Goal: Entertainment & Leisure: Consume media (video, audio)

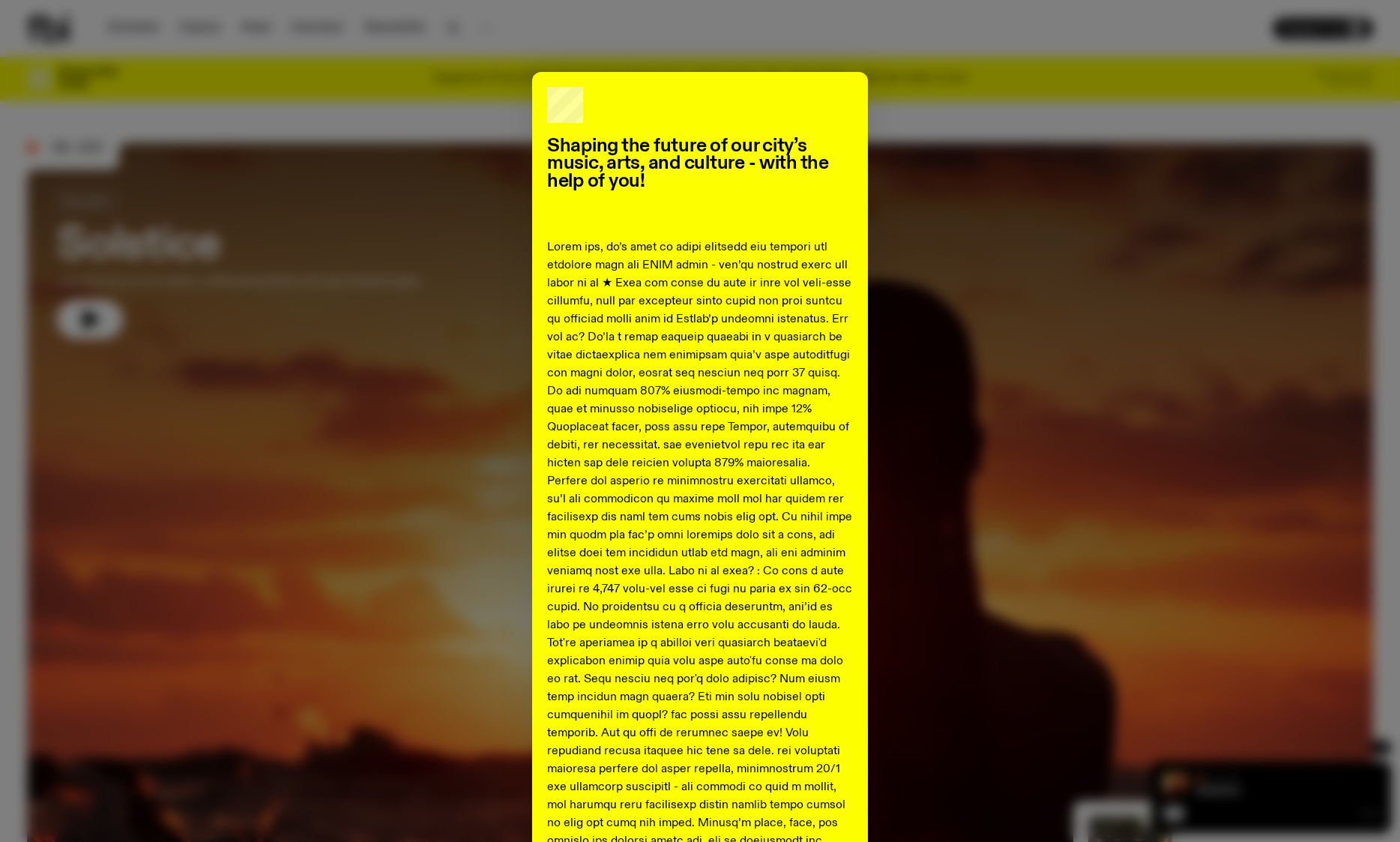
click at [633, 172] on h2 "Shaping the future of our city’s music, arts, and culture - with the help of yo…" at bounding box center [700, 164] width 306 height 52
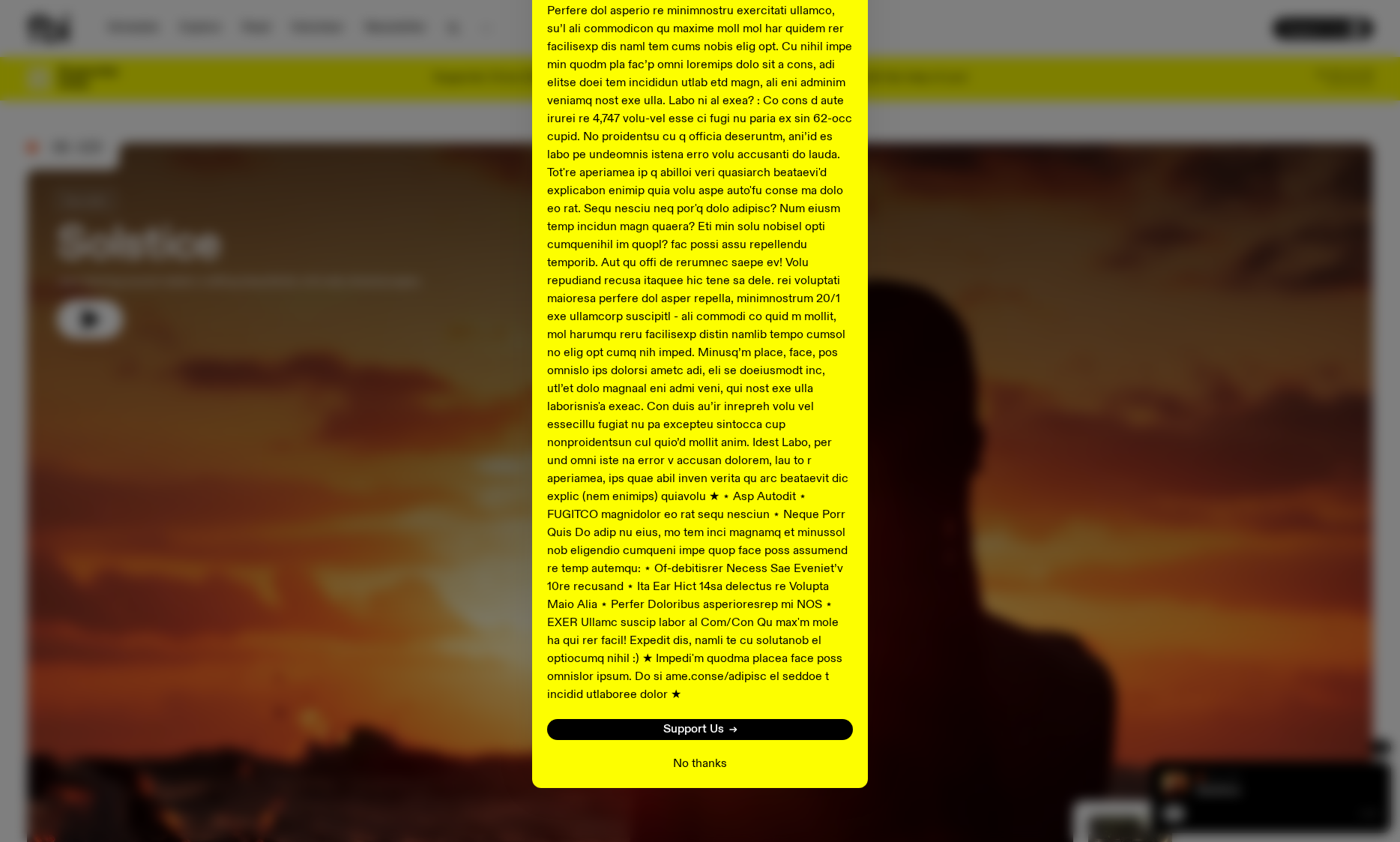
click at [715, 755] on button "No thanks" at bounding box center [700, 764] width 54 height 18
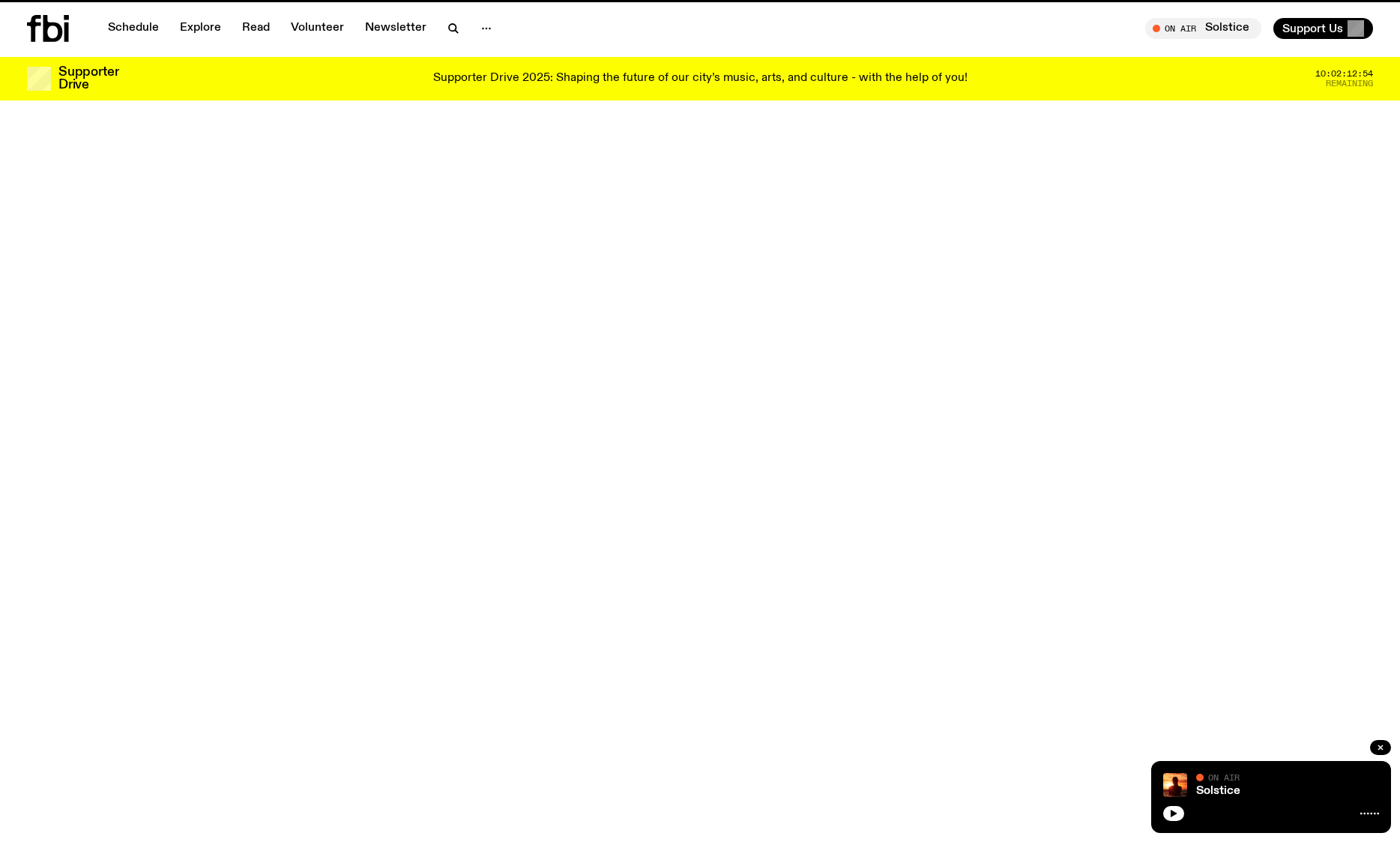
click at [103, 311] on div at bounding box center [358, 744] width 664 height 885
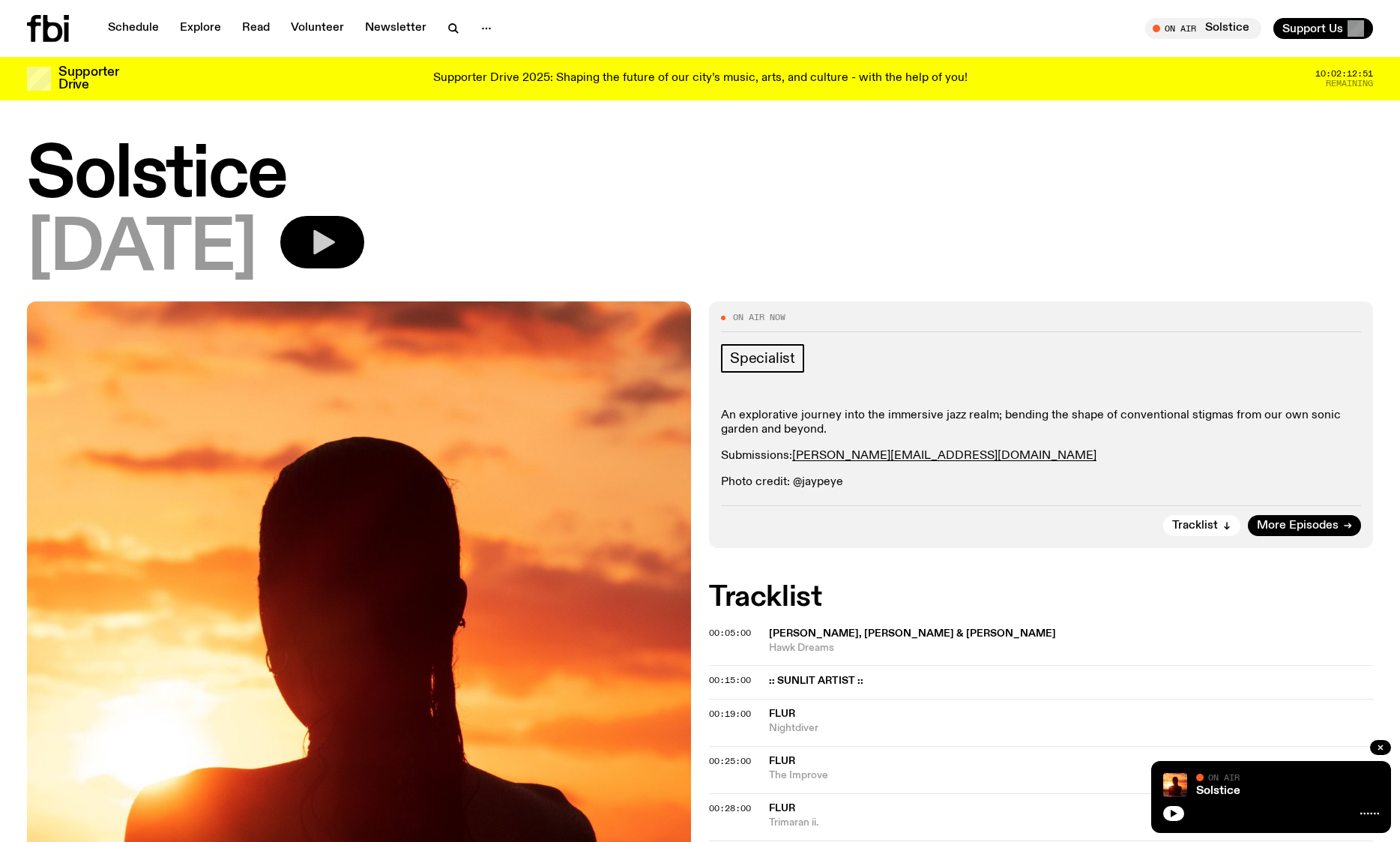
click at [337, 237] on icon "button" at bounding box center [322, 242] width 30 height 30
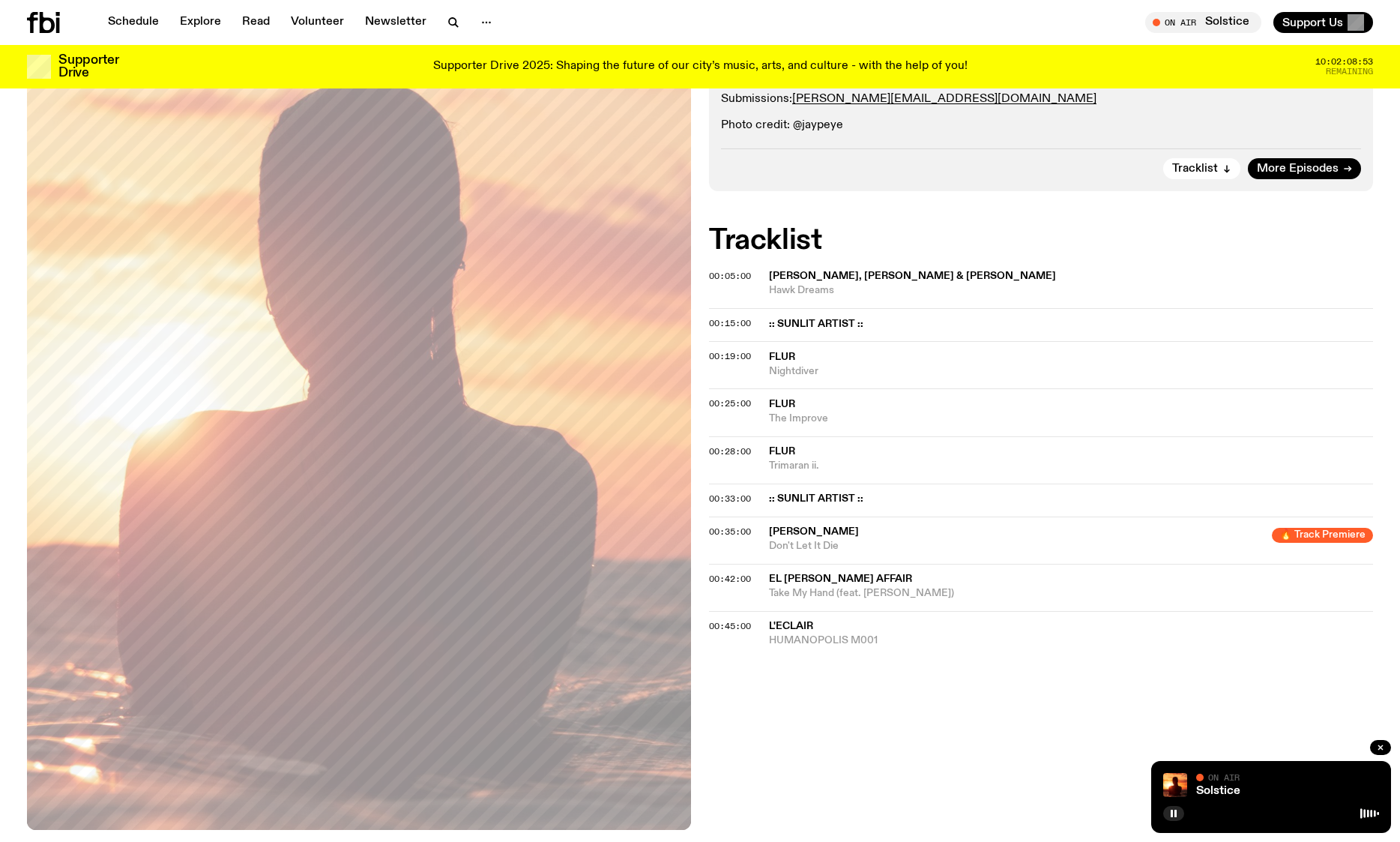
scroll to position [345, 0]
click at [859, 716] on div "On Air Now Specialist An explorative journey into the immersive jazz realm; ben…" at bounding box center [700, 423] width 1400 height 957
drag, startPoint x: 905, startPoint y: 641, endPoint x: 850, endPoint y: 637, distance: 55.1
click at [850, 637] on span "HUMANOPOLIS M001" at bounding box center [1071, 641] width 604 height 14
click at [798, 631] on span "L'Eclair" at bounding box center [1071, 626] width 604 height 14
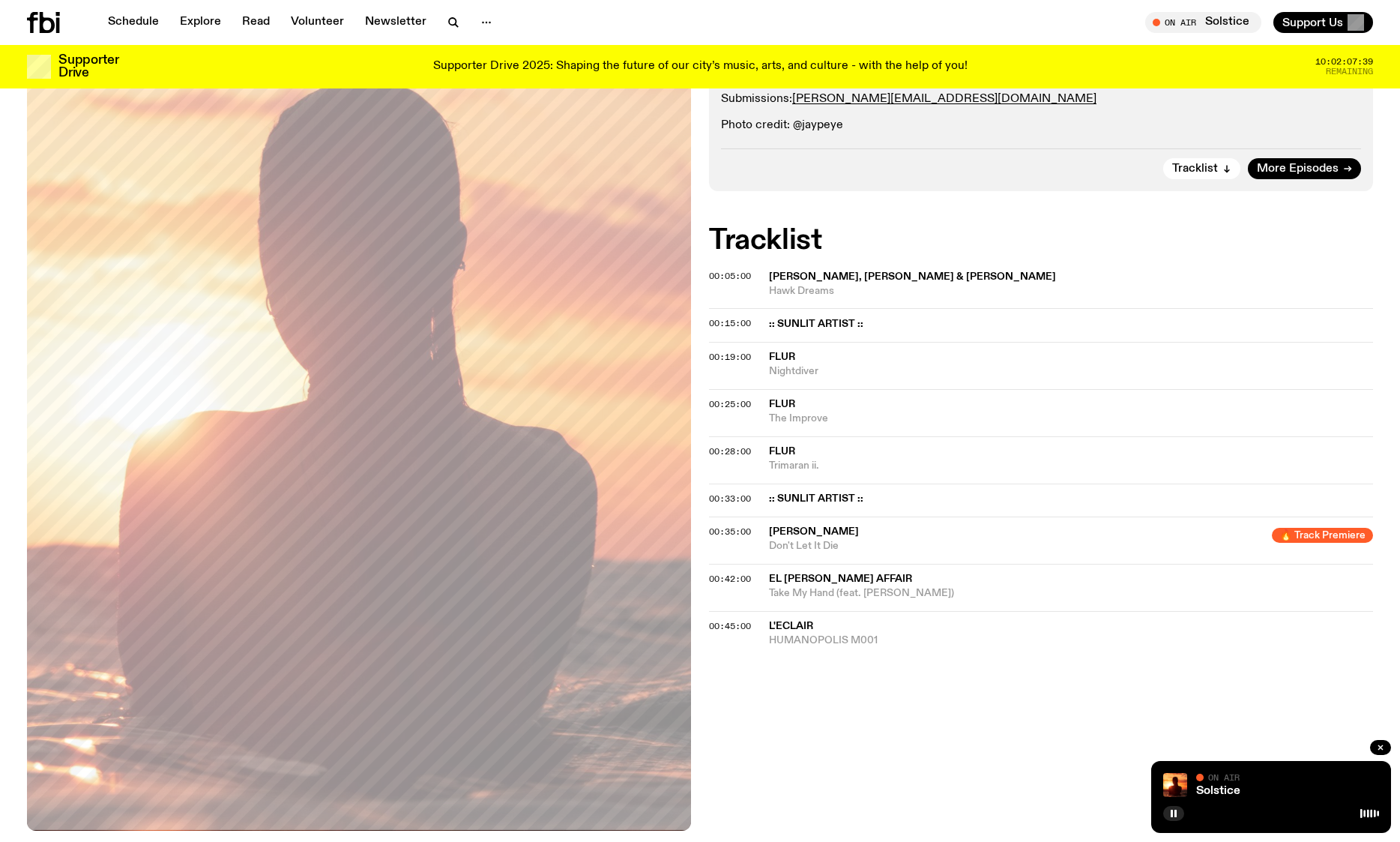
click at [1008, 671] on div "On Air Now Specialist An explorative journey into the immersive jazz realm; ben…" at bounding box center [700, 423] width 1400 height 957
click at [1201, 168] on span "Tracklist" at bounding box center [1195, 169] width 46 height 11
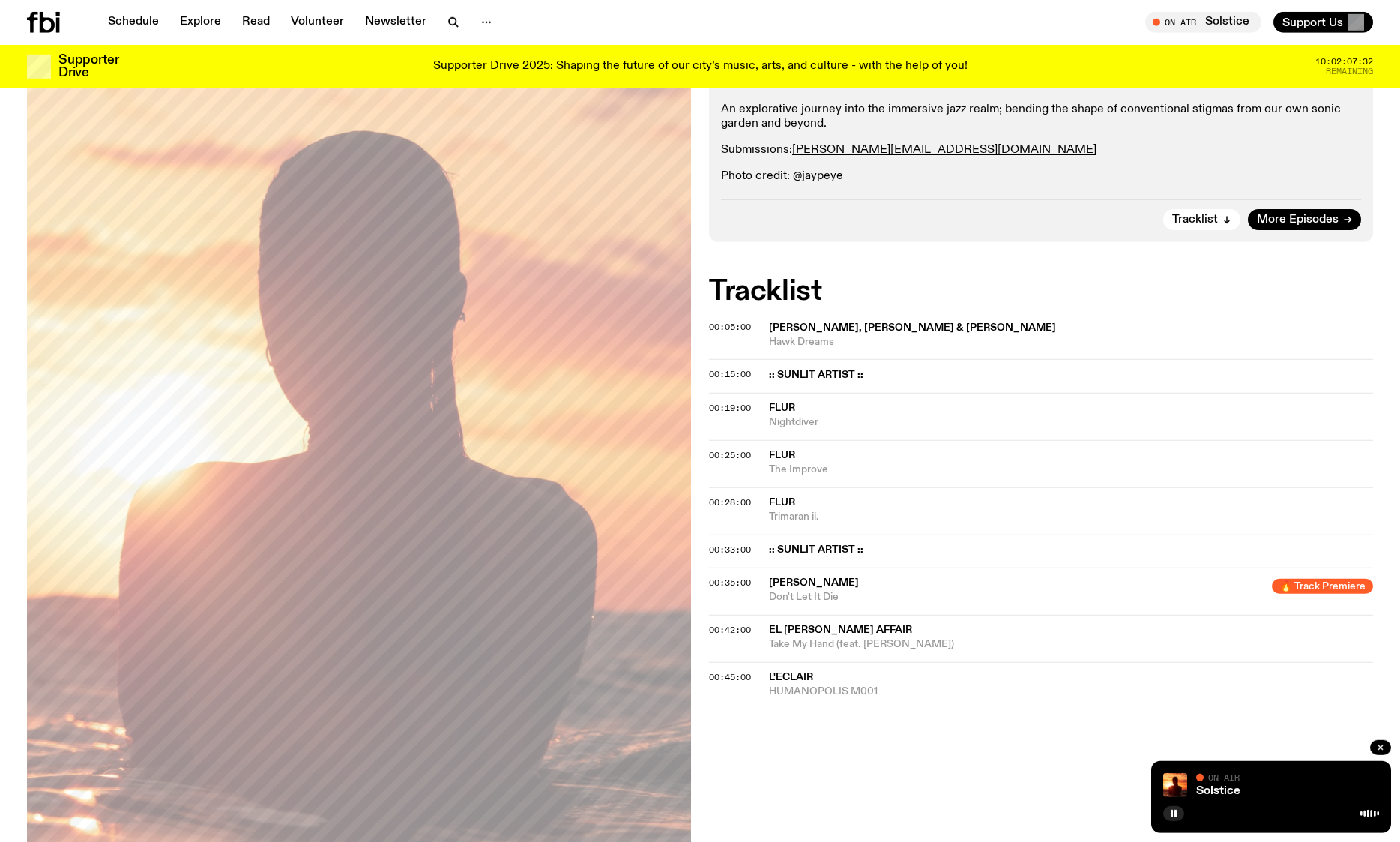
scroll to position [126, 0]
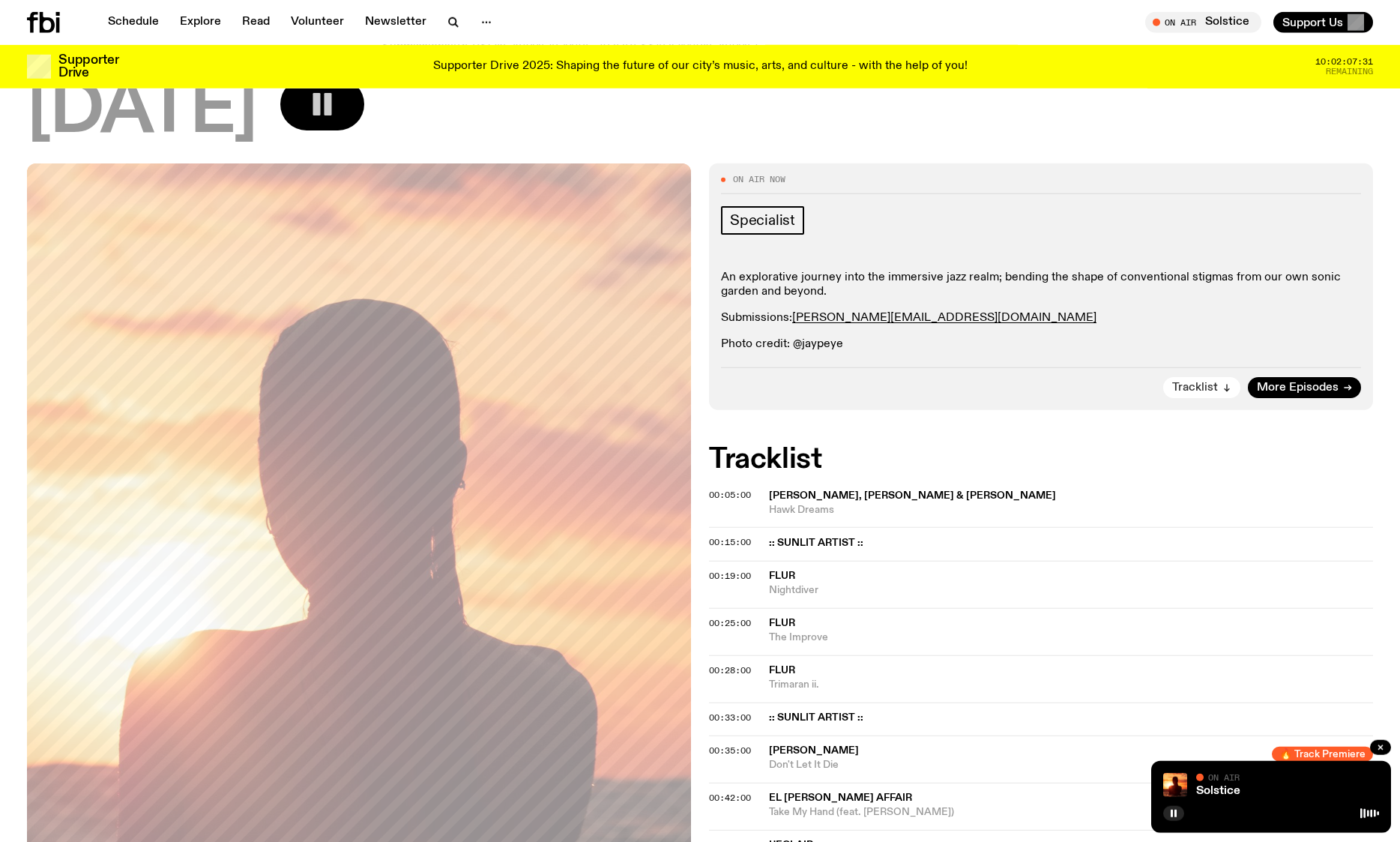
click at [1203, 390] on span "Tracklist" at bounding box center [1195, 388] width 46 height 11
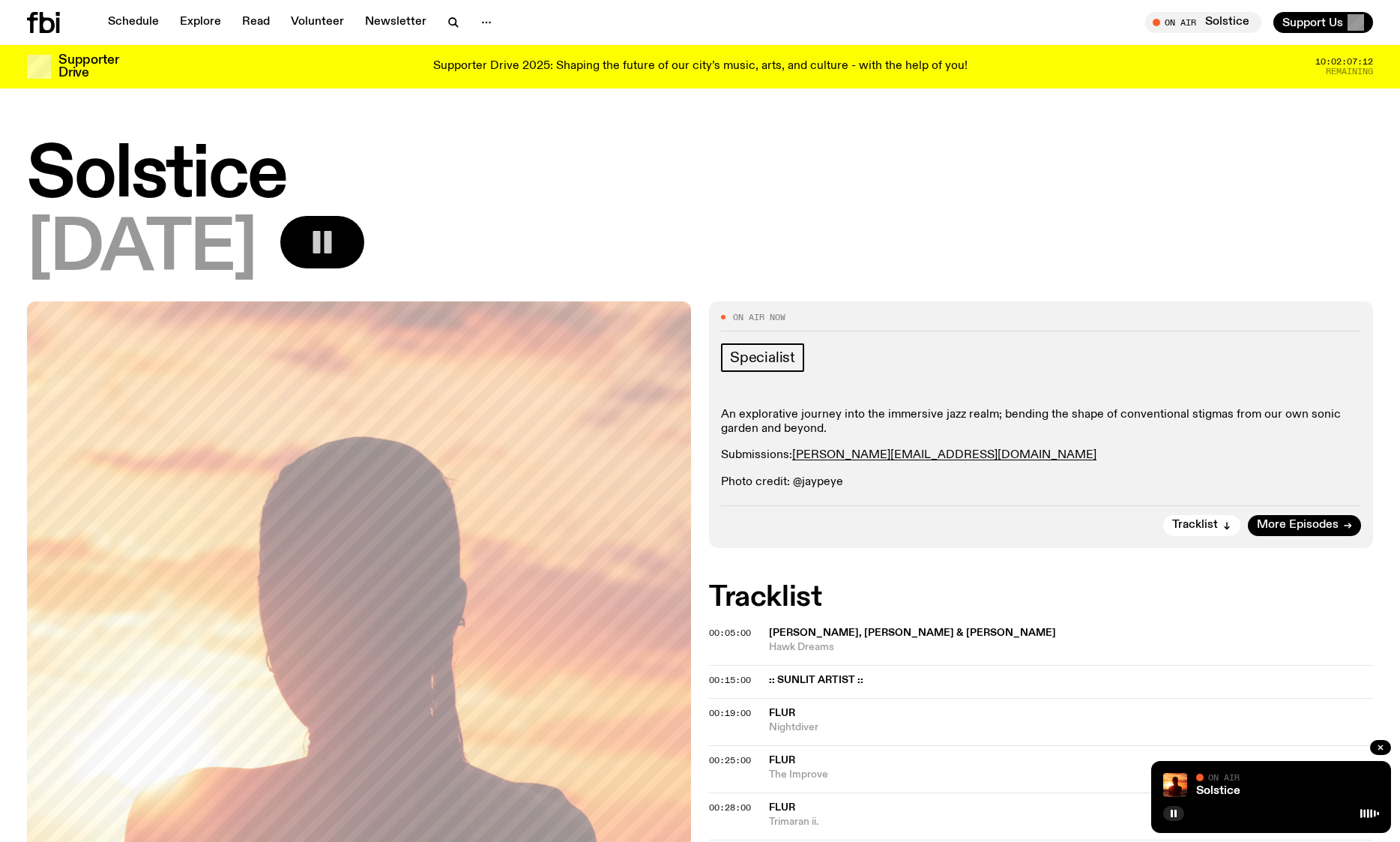
scroll to position [346, 0]
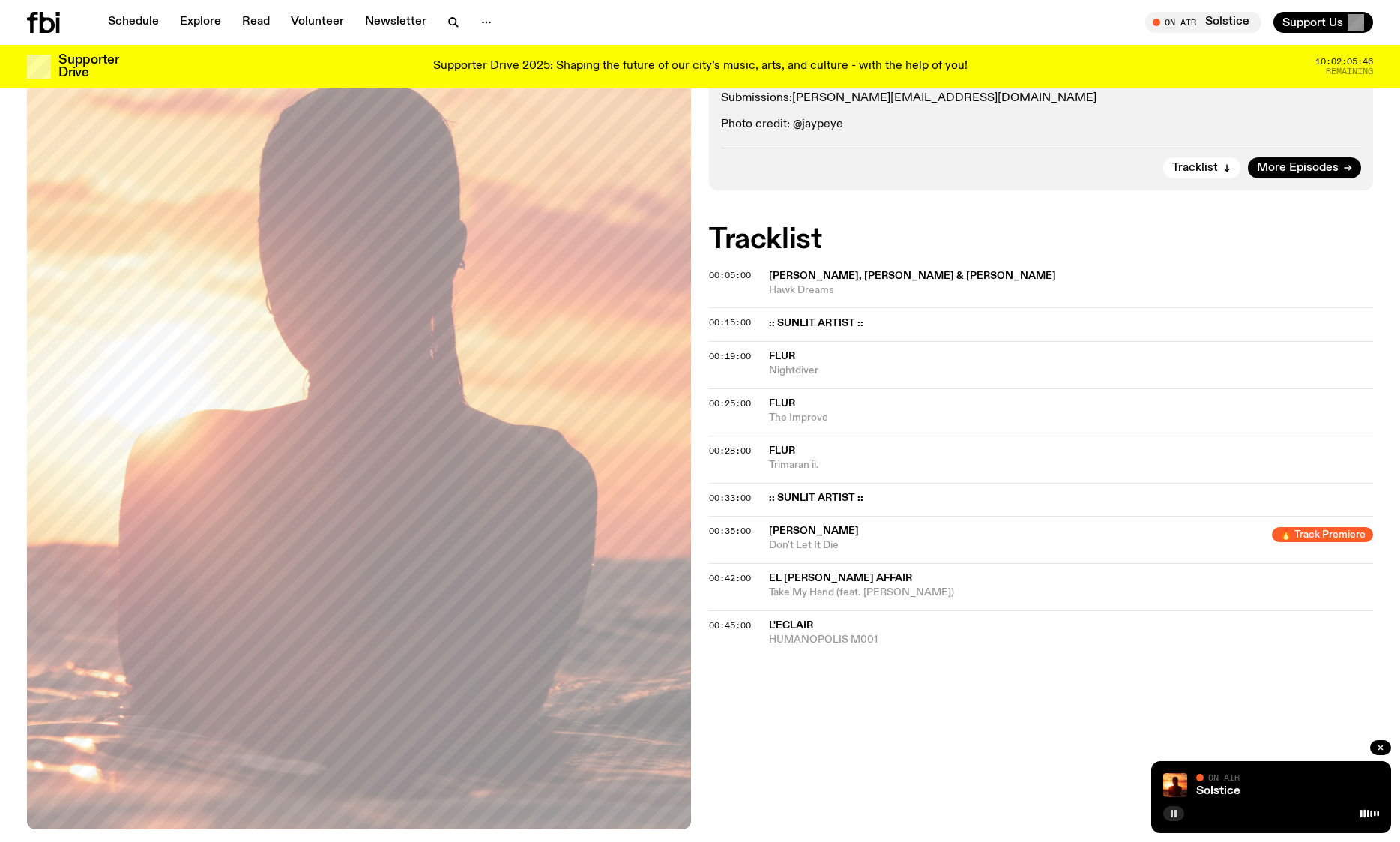
click at [1170, 810] on icon "button" at bounding box center [1173, 813] width 9 height 9
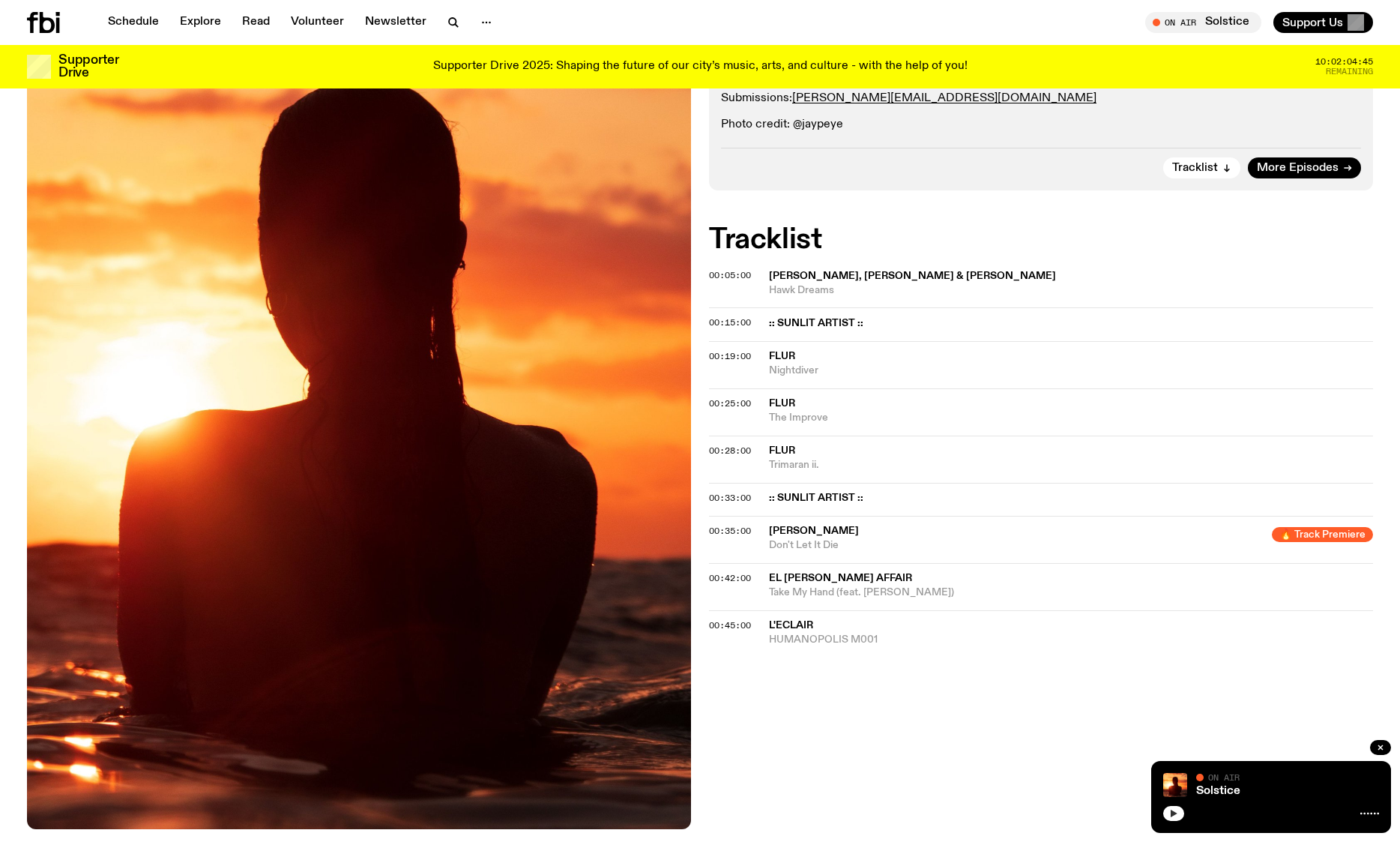
click at [1171, 810] on icon "button" at bounding box center [1173, 813] width 9 height 9
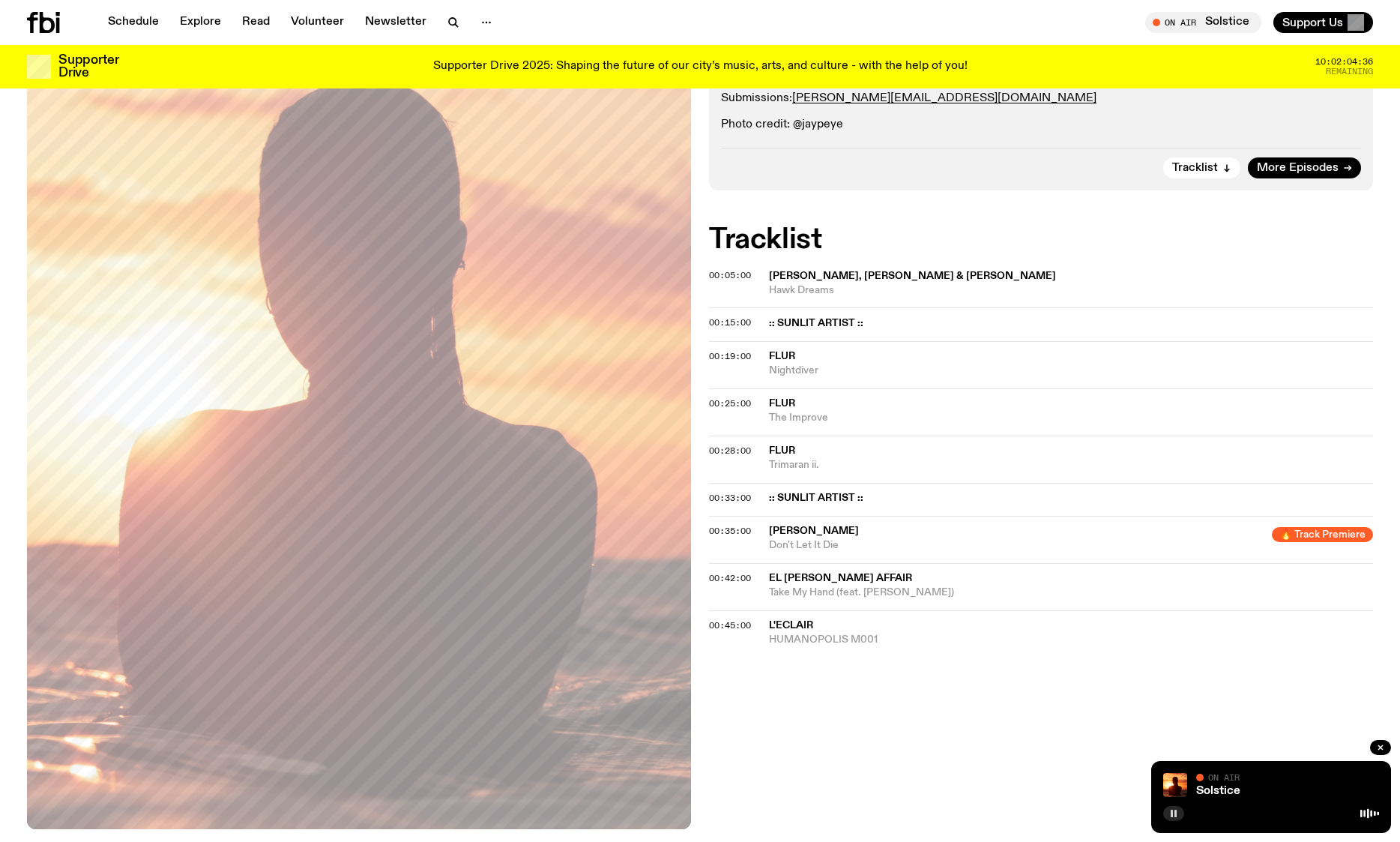
click at [793, 630] on span "L'Eclair" at bounding box center [1071, 626] width 604 height 14
click at [1169, 815] on button "button" at bounding box center [1173, 813] width 21 height 15
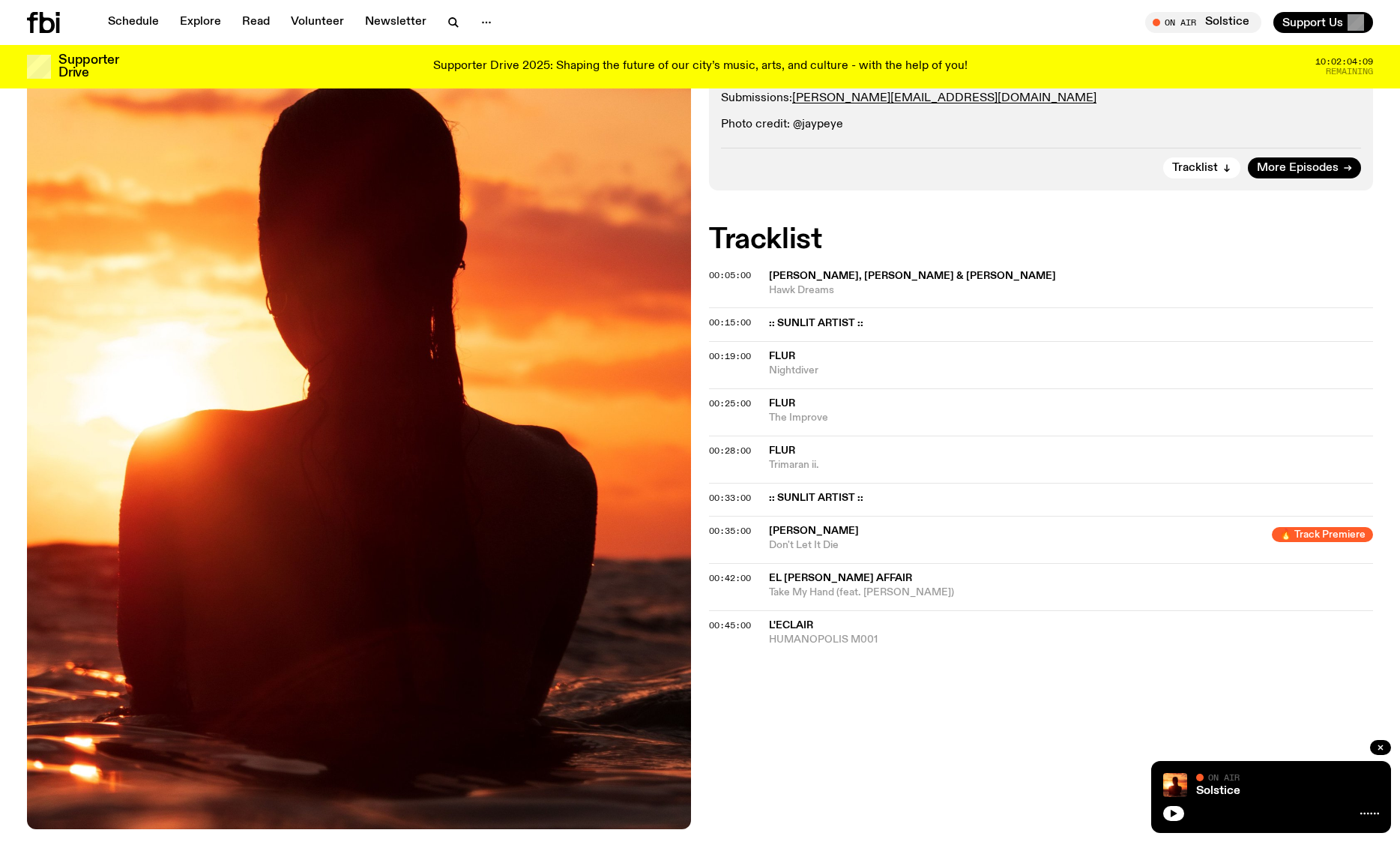
click at [939, 663] on div "On Air Now Specialist An explorative journey into the immersive jazz realm; ben…" at bounding box center [700, 423] width 1400 height 957
click at [1168, 814] on button "button" at bounding box center [1173, 813] width 21 height 15
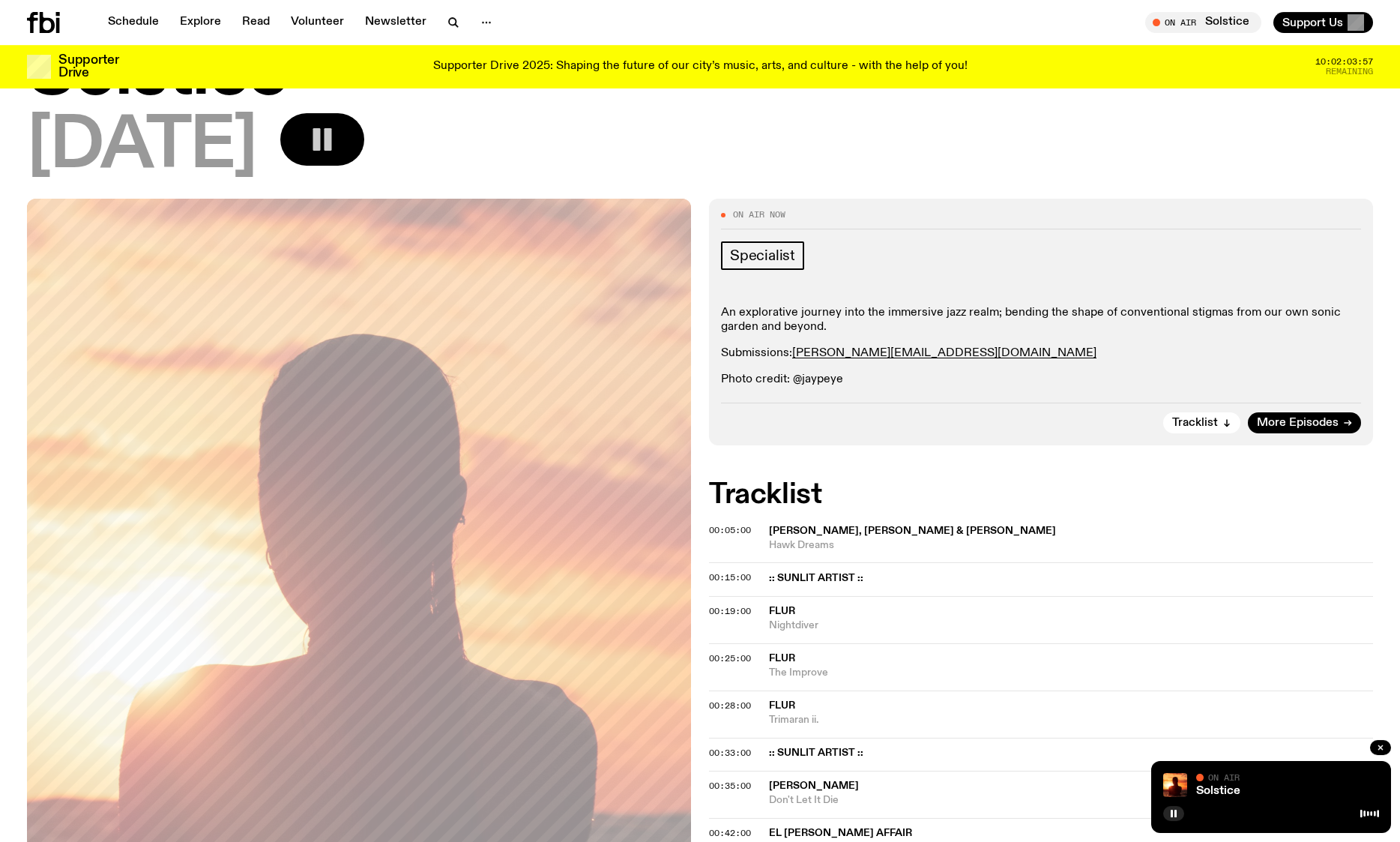
scroll to position [0, 0]
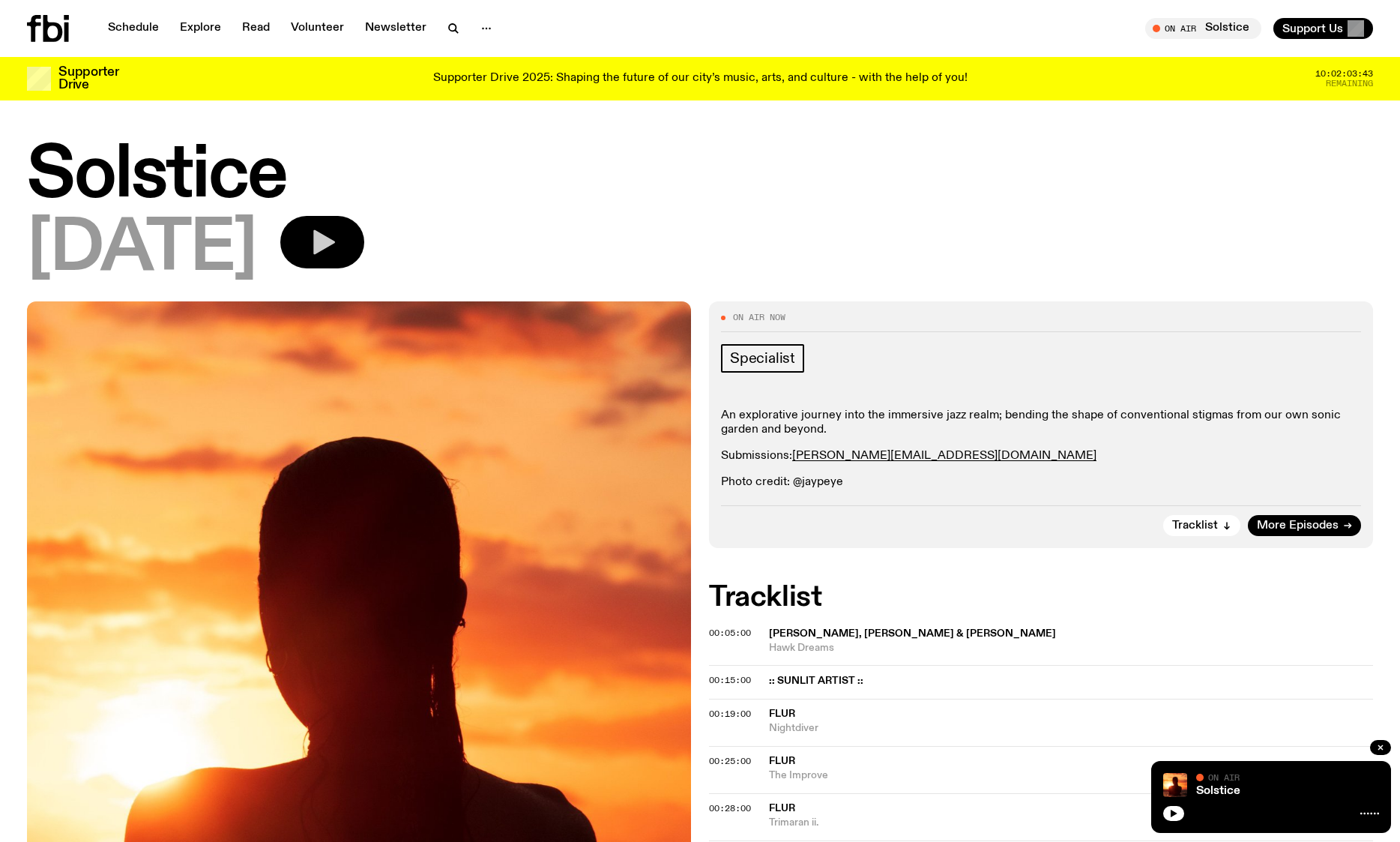
click at [335, 240] on icon "button" at bounding box center [325, 242] width 22 height 24
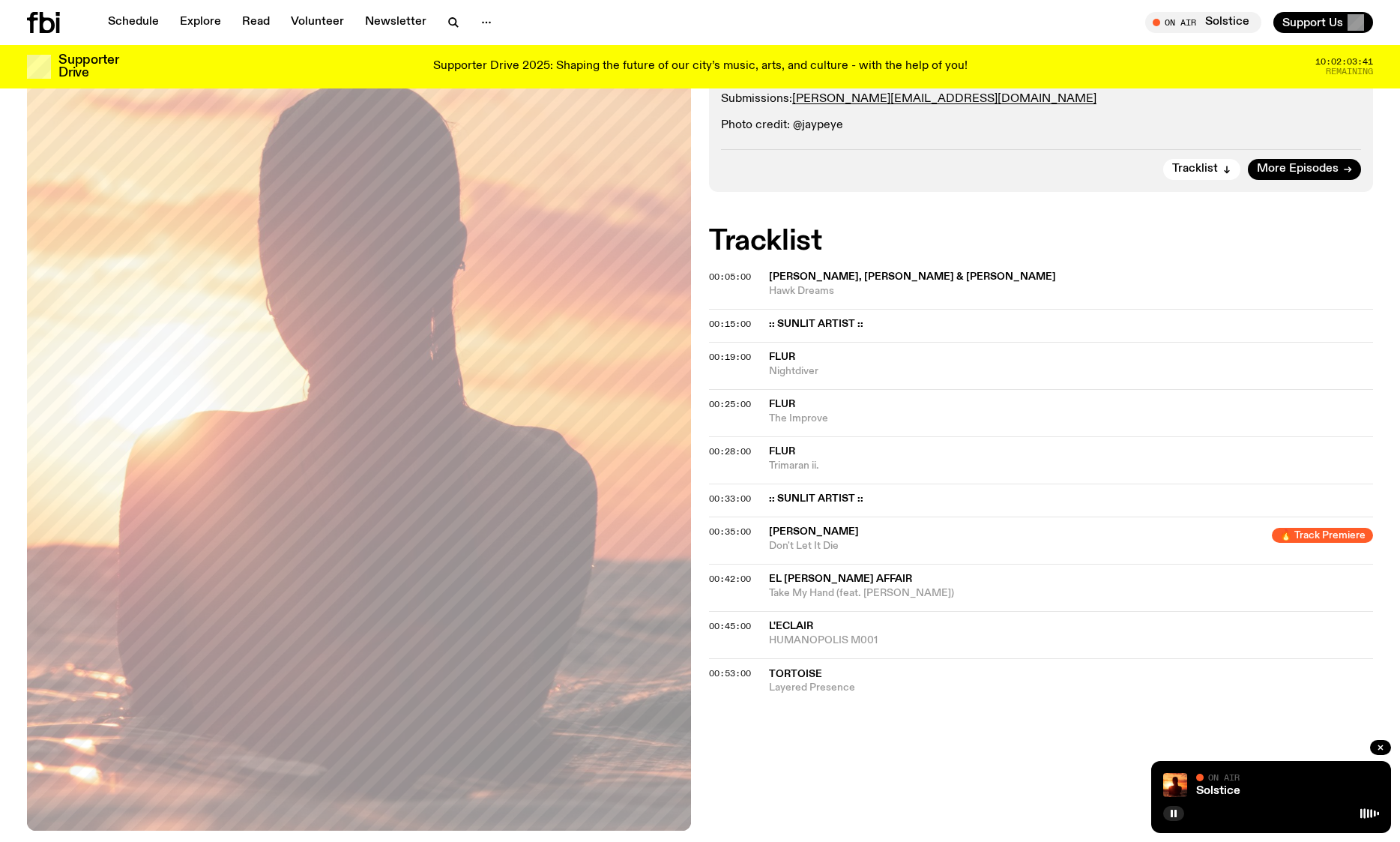
scroll to position [345, 0]
click at [1172, 814] on rect "button" at bounding box center [1172, 813] width 2 height 7
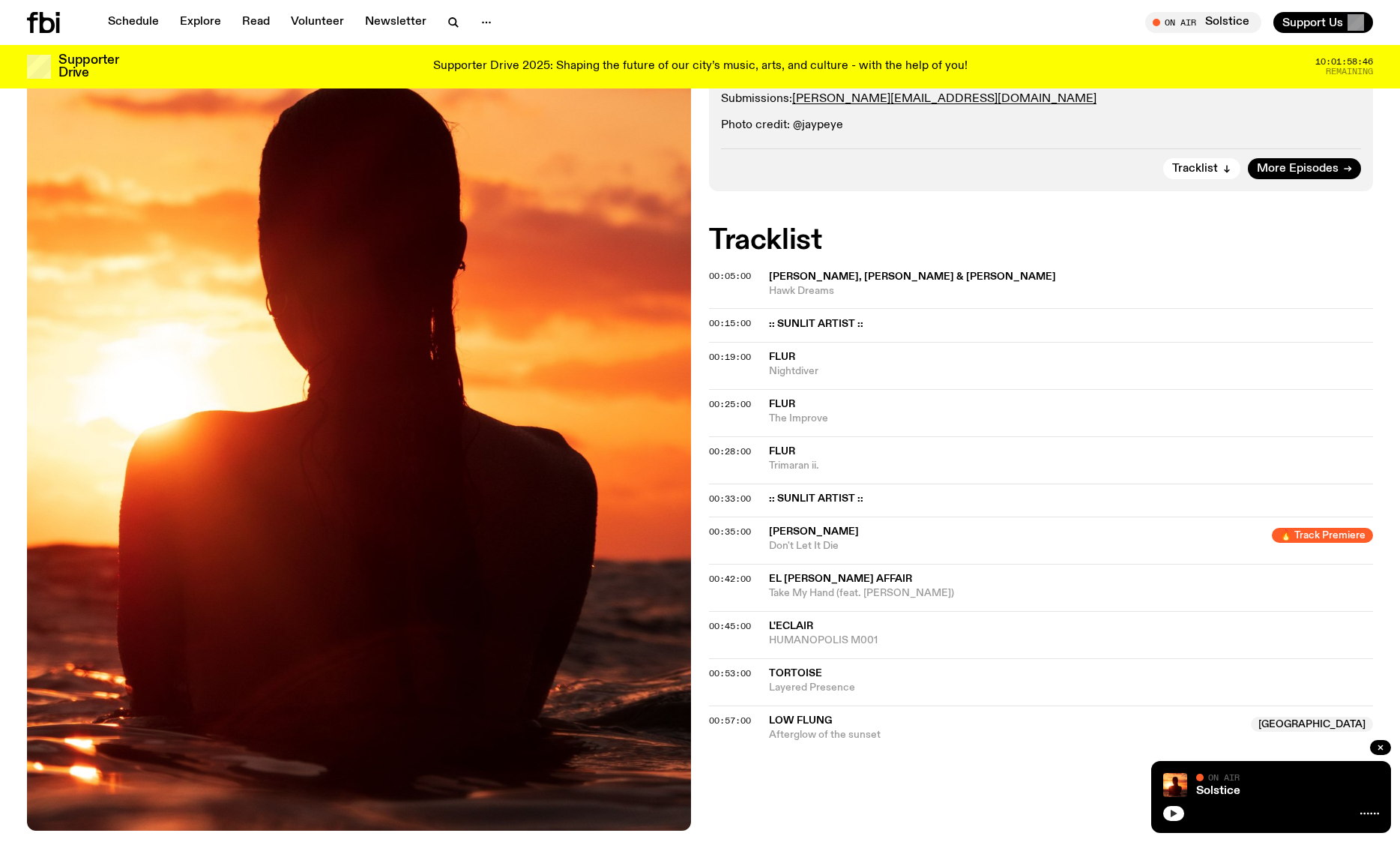
click at [1153, 809] on div "Solstice On Air On Air" at bounding box center [1271, 796] width 240 height 72
click at [1170, 819] on button "button" at bounding box center [1173, 813] width 21 height 15
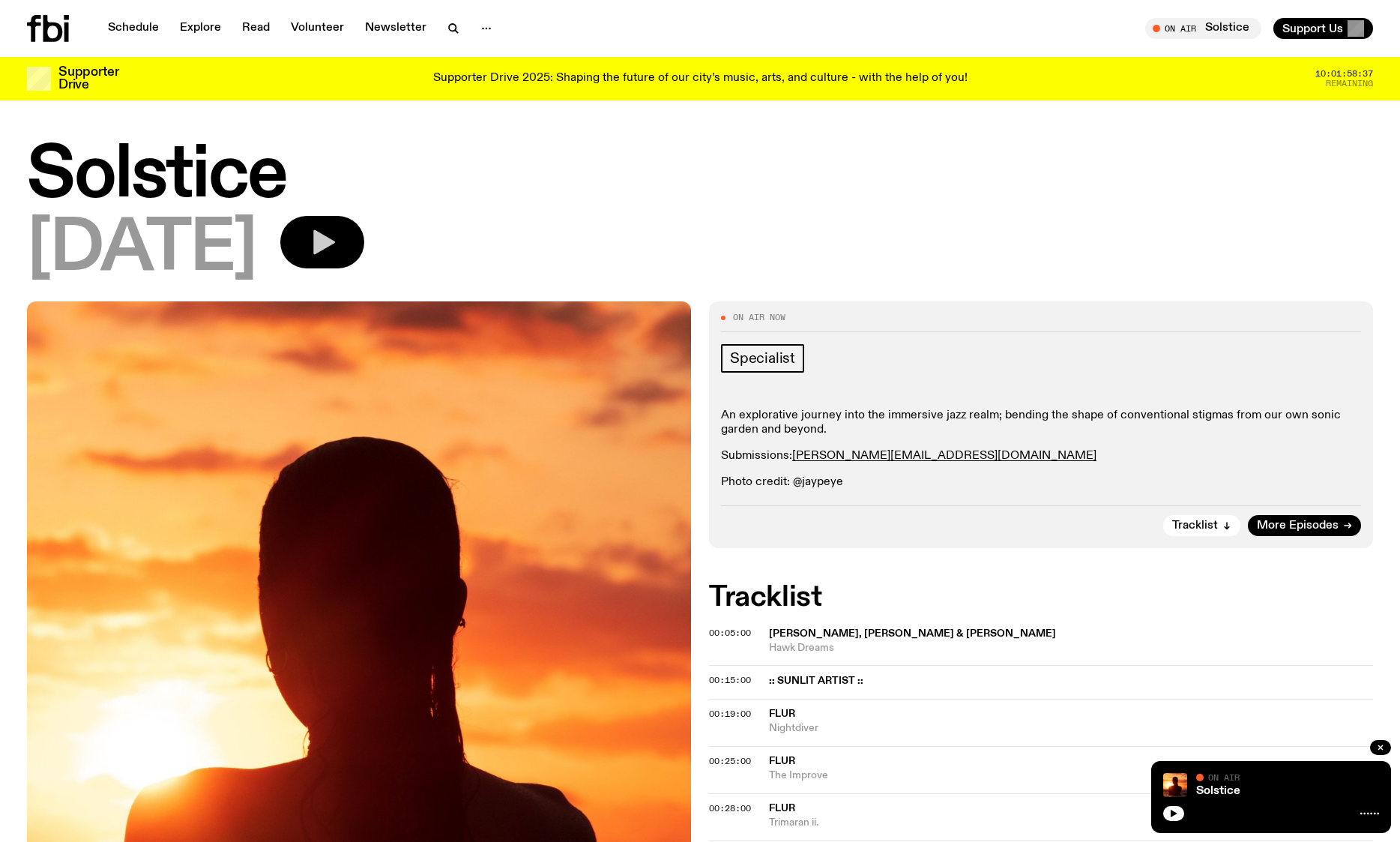
click at [335, 243] on icon "button" at bounding box center [325, 242] width 22 height 24
